Goal: Task Accomplishment & Management: Use online tool/utility

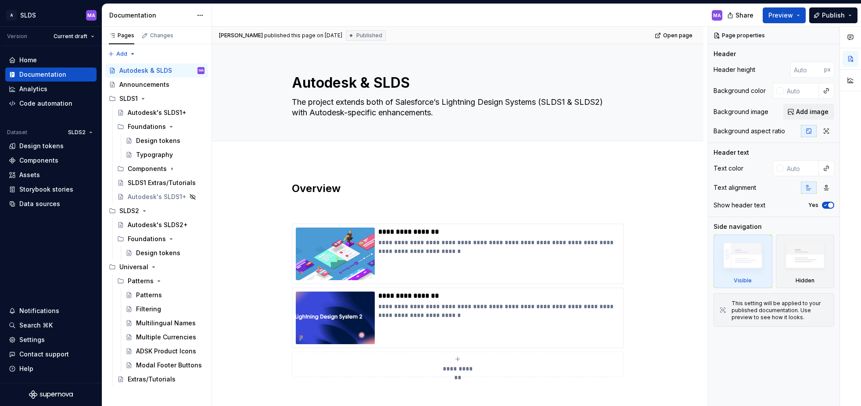
type textarea "*"
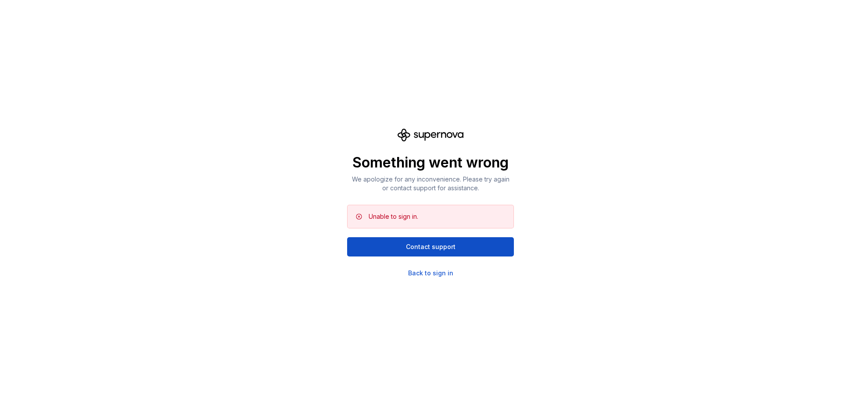
click at [113, 75] on div "Something went wrong We apologize for any inconvenience. Please try again or co…" at bounding box center [430, 203] width 861 height 406
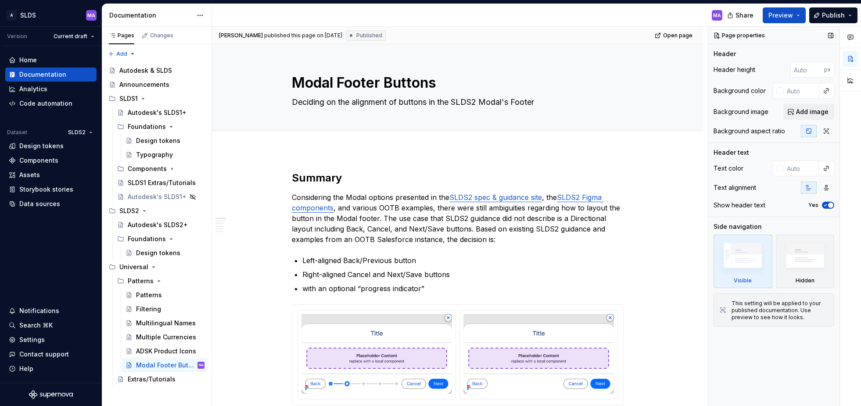
type textarea "*"
